Goal: Information Seeking & Learning: Learn about a topic

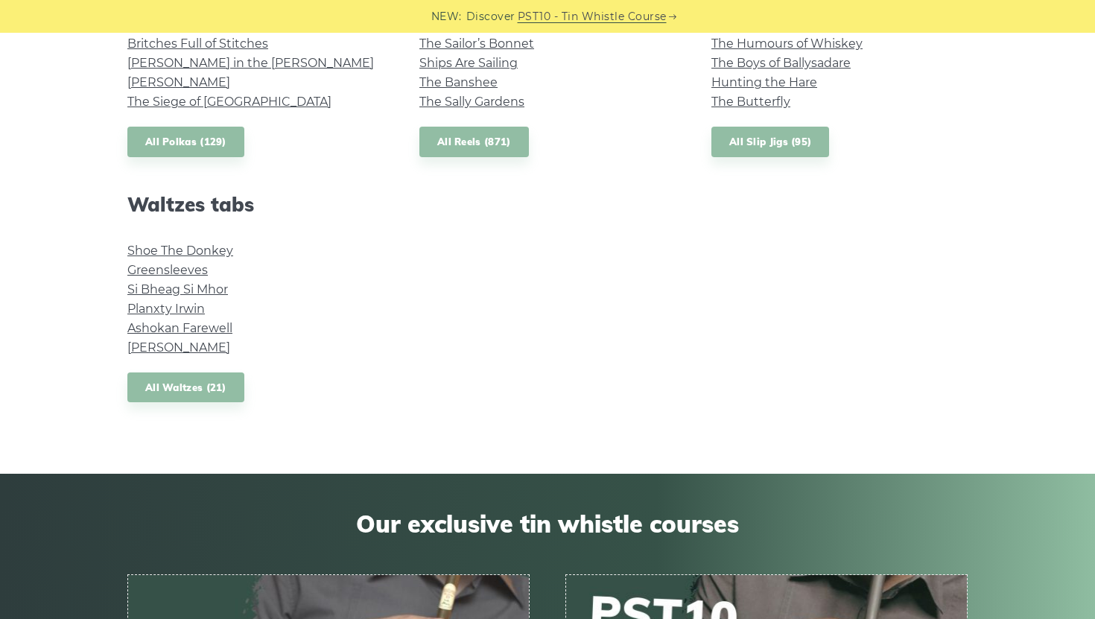
scroll to position [1266, 0]
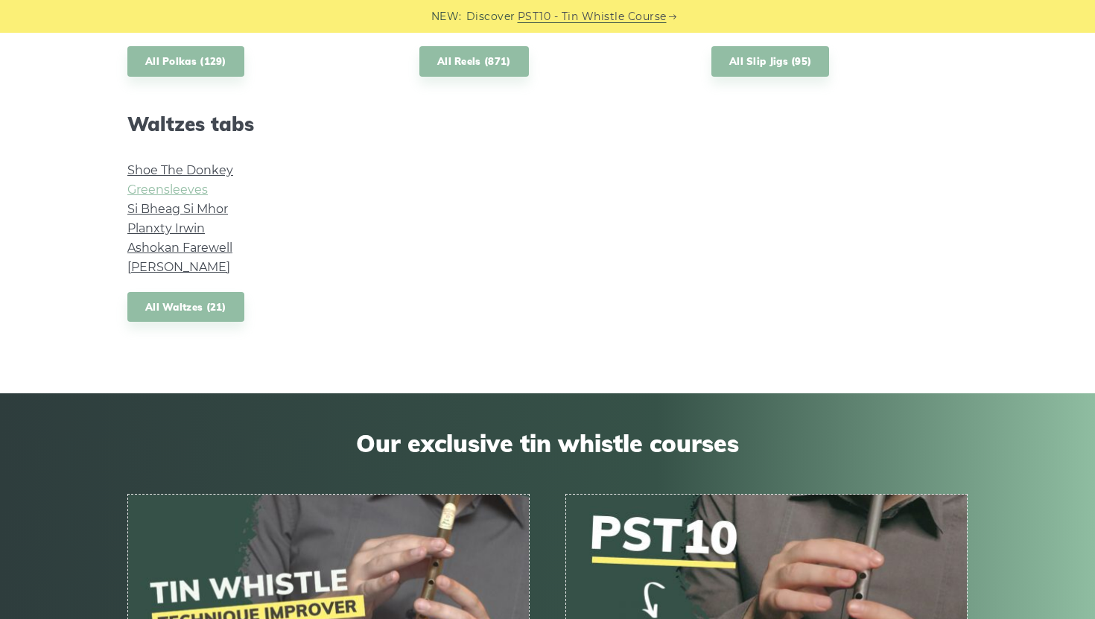
click at [186, 191] on link "Greensleeves" at bounding box center [167, 190] width 80 height 14
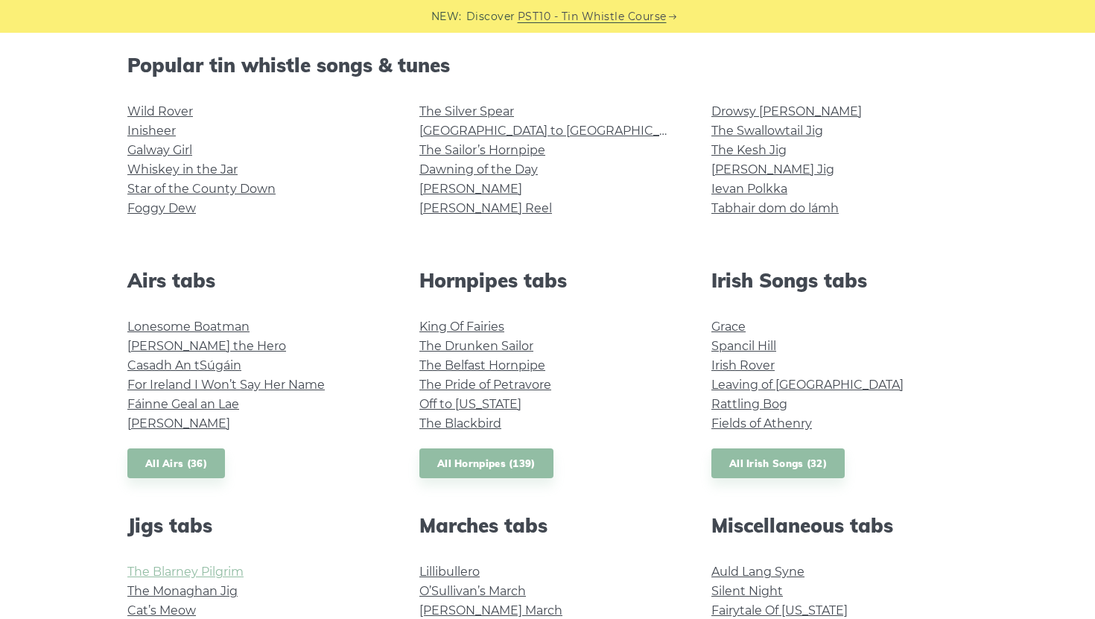
scroll to position [375, 0]
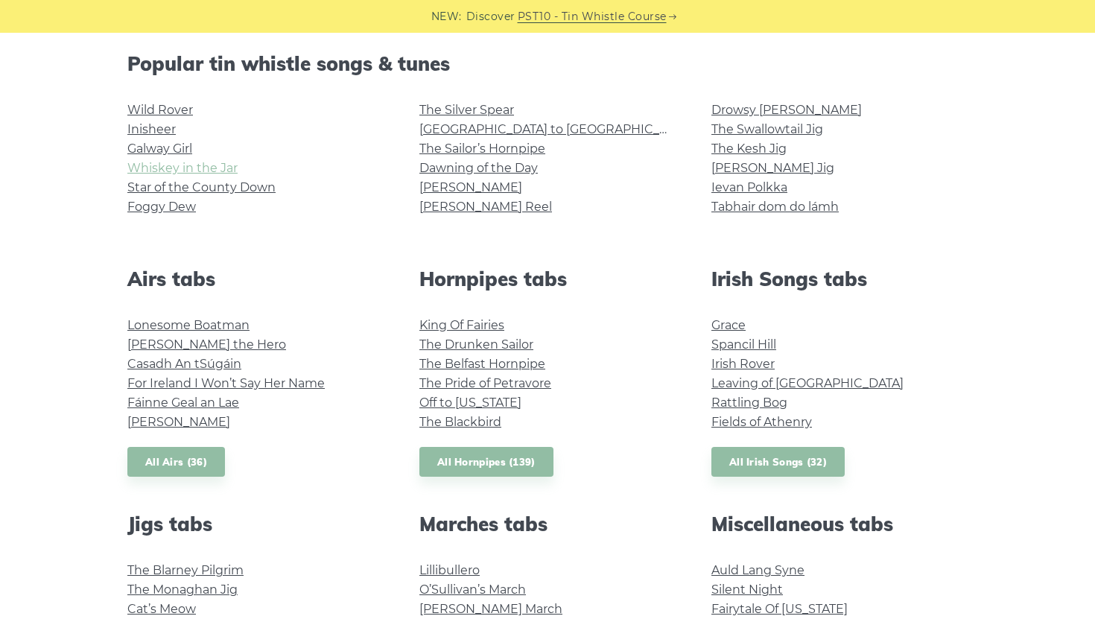
click at [172, 171] on link "Whiskey in the Jar" at bounding box center [182, 168] width 110 height 14
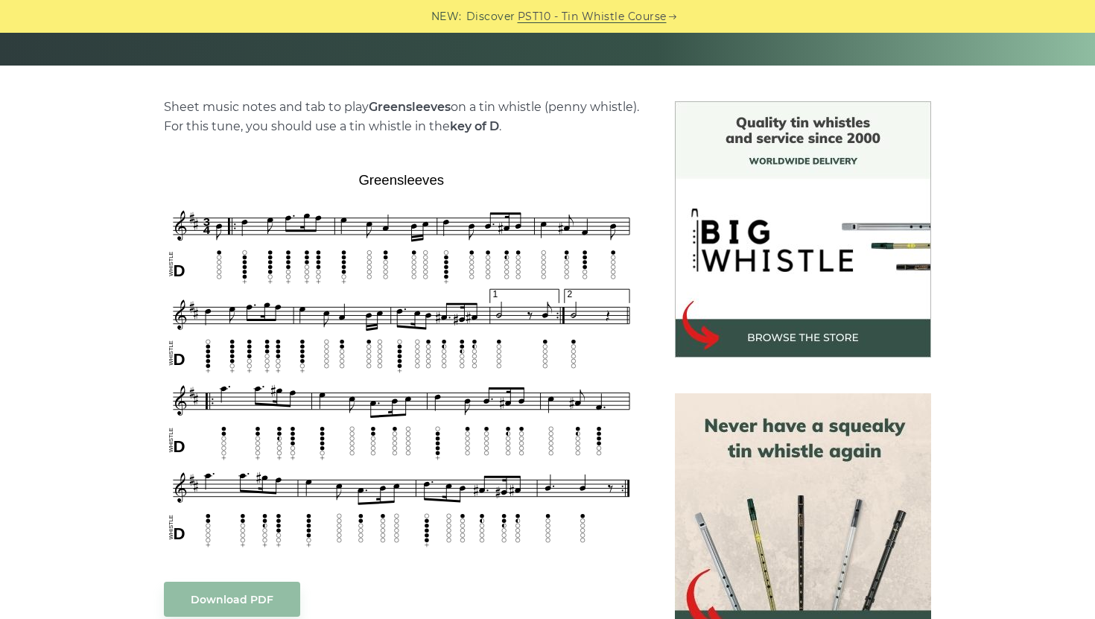
scroll to position [231, 0]
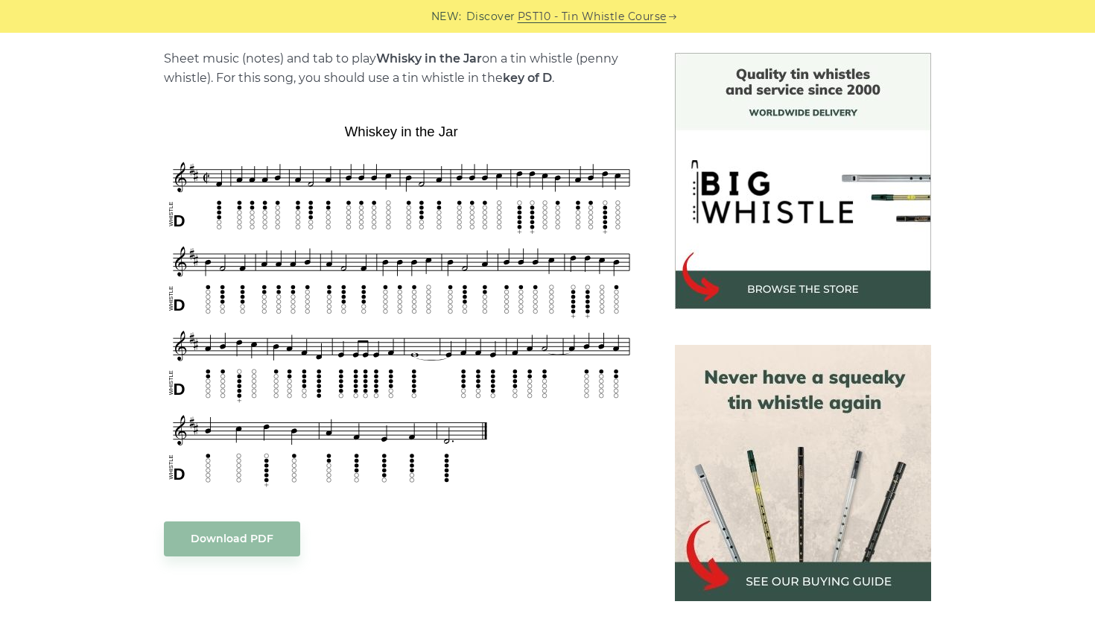
scroll to position [381, 0]
